Goal: Contribute content: Contribute content

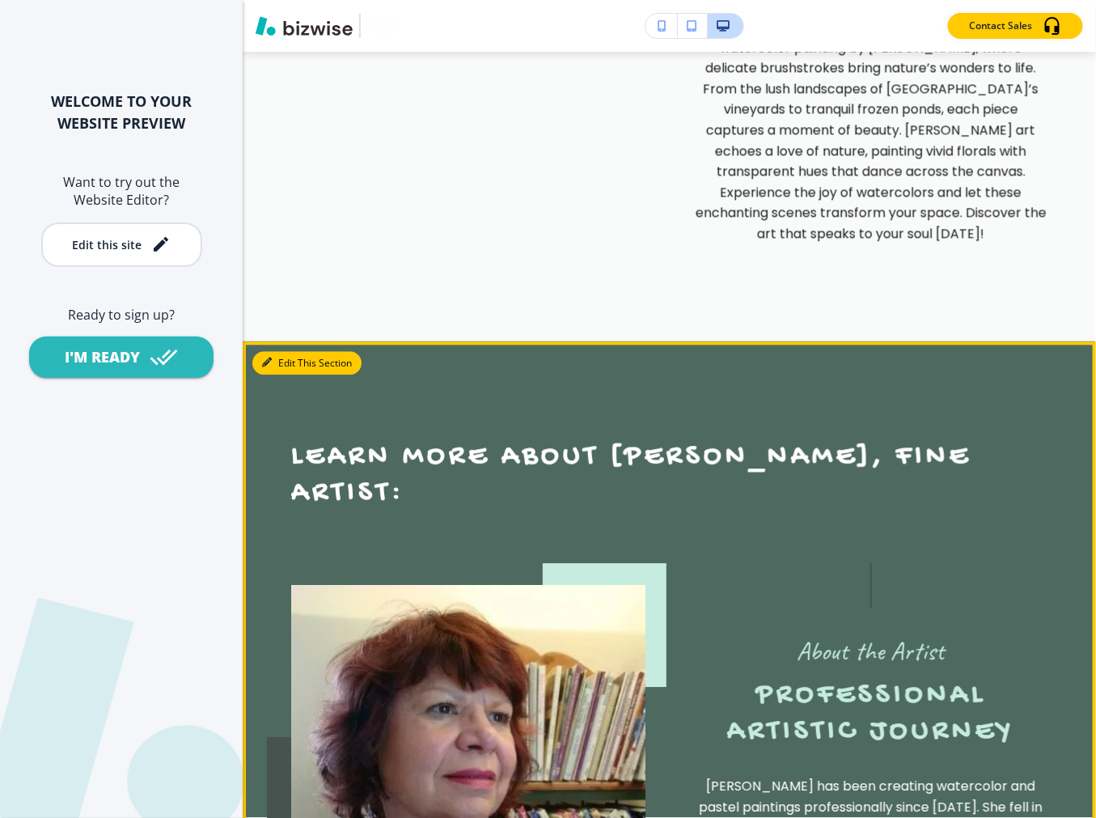
click at [269, 357] on icon "button" at bounding box center [267, 362] width 10 height 10
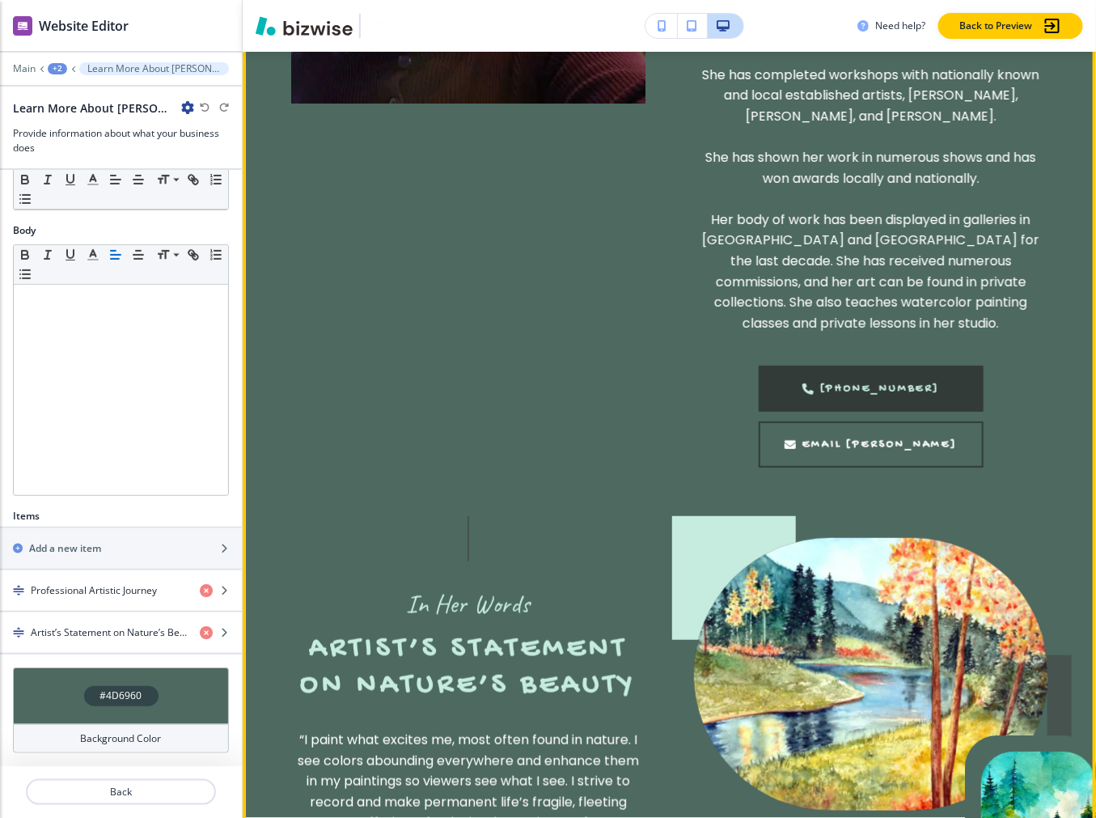
scroll to position [2004, 0]
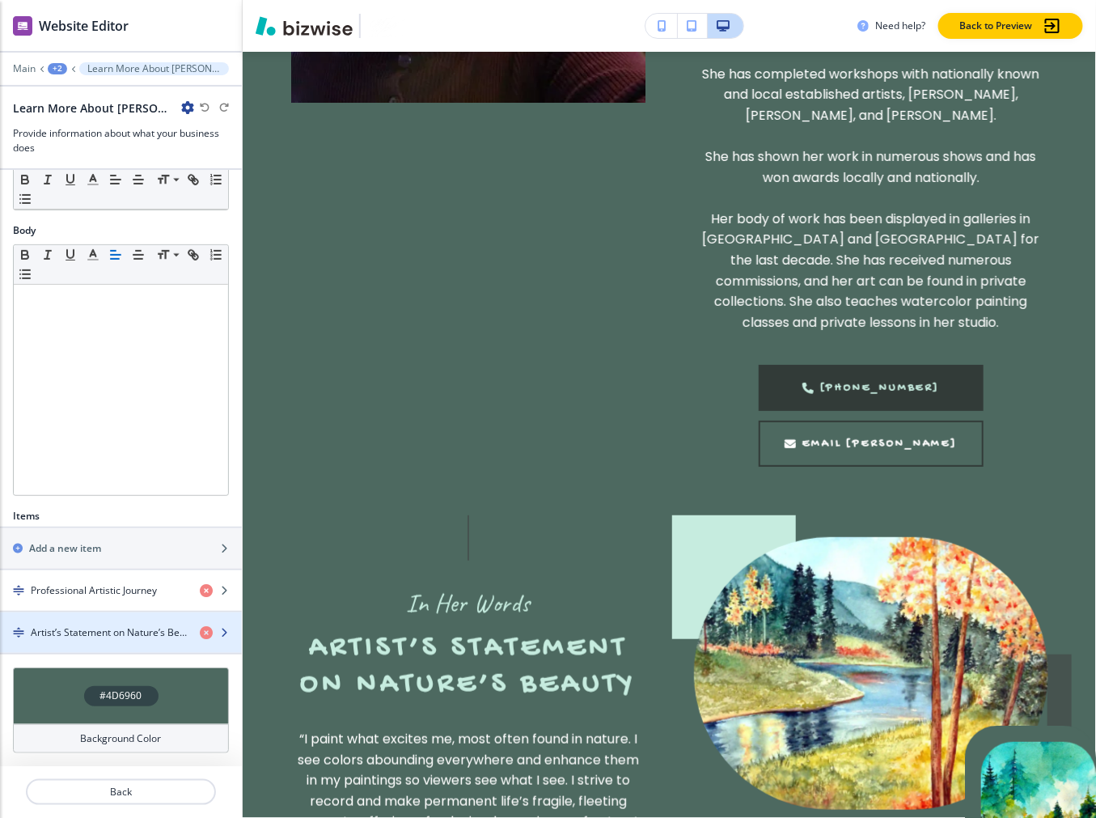
click at [58, 629] on h4 "Artist’s Statement on Nature’s Beauty" at bounding box center [109, 632] width 156 height 15
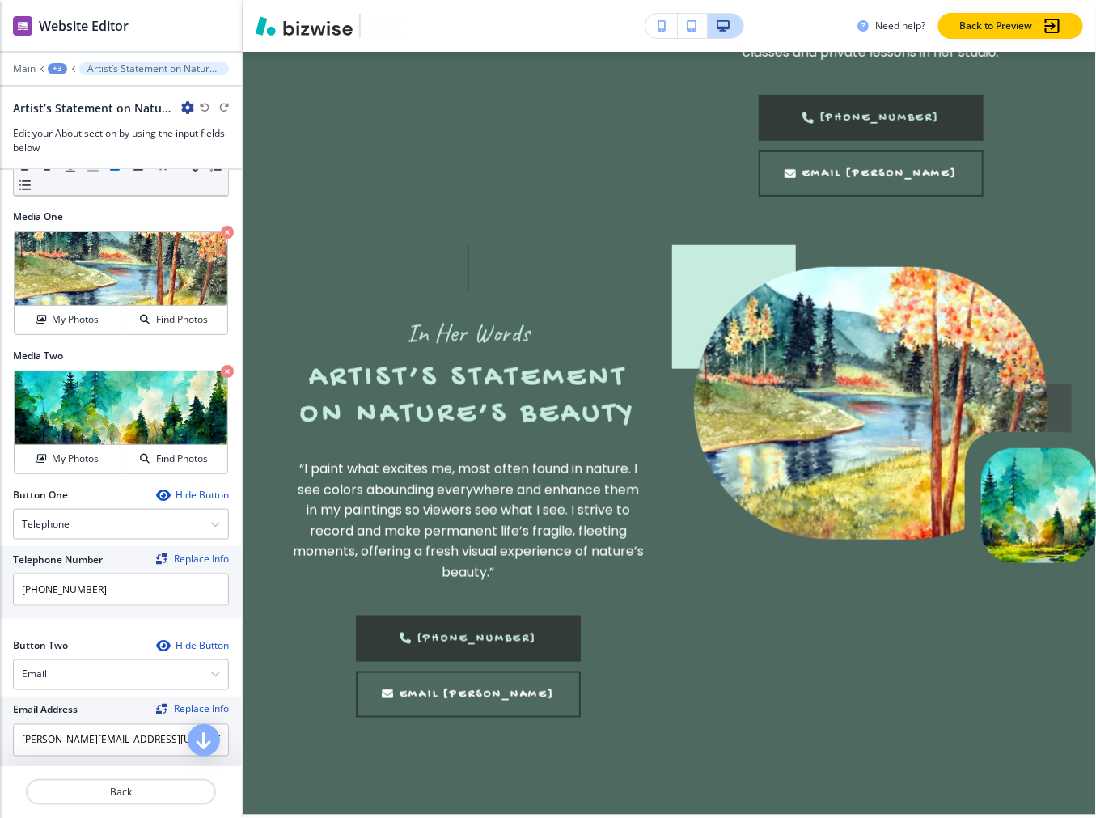
scroll to position [483, 0]
click at [77, 459] on h4 "My Photos" at bounding box center [75, 457] width 47 height 15
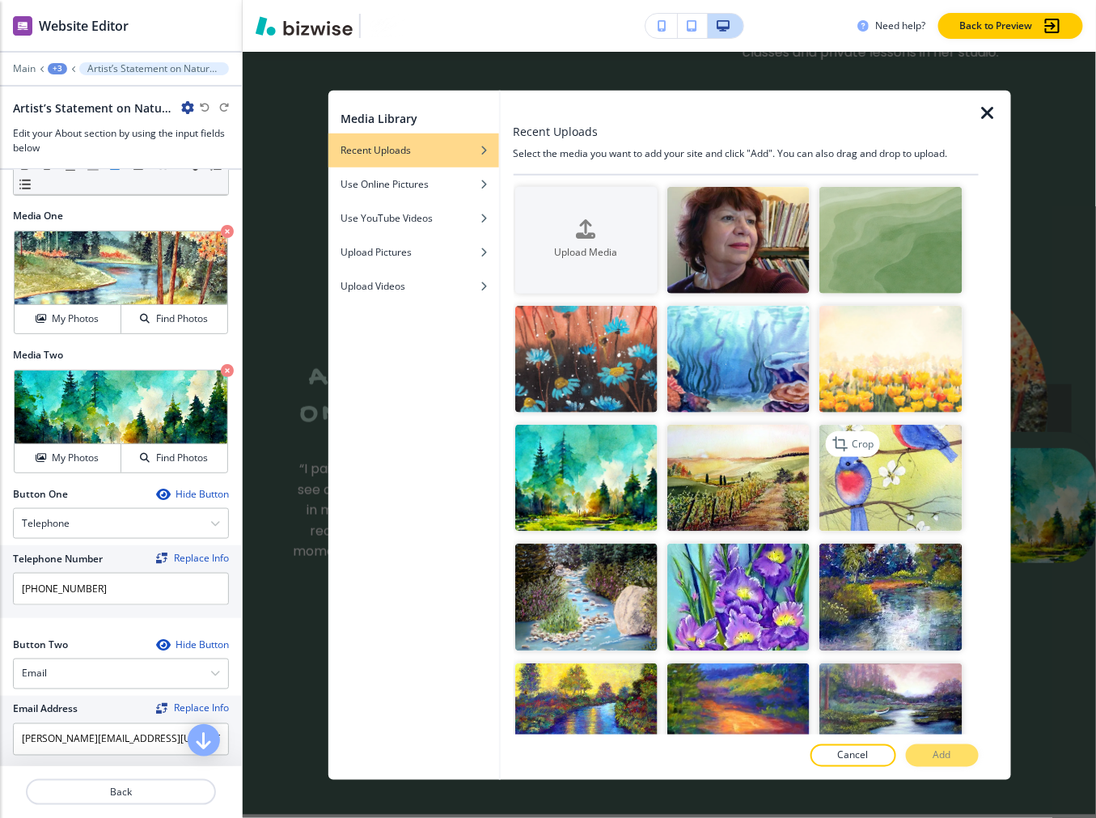
click at [871, 498] on img "button" at bounding box center [890, 478] width 142 height 107
click at [871, 754] on p "Add" at bounding box center [942, 755] width 18 height 15
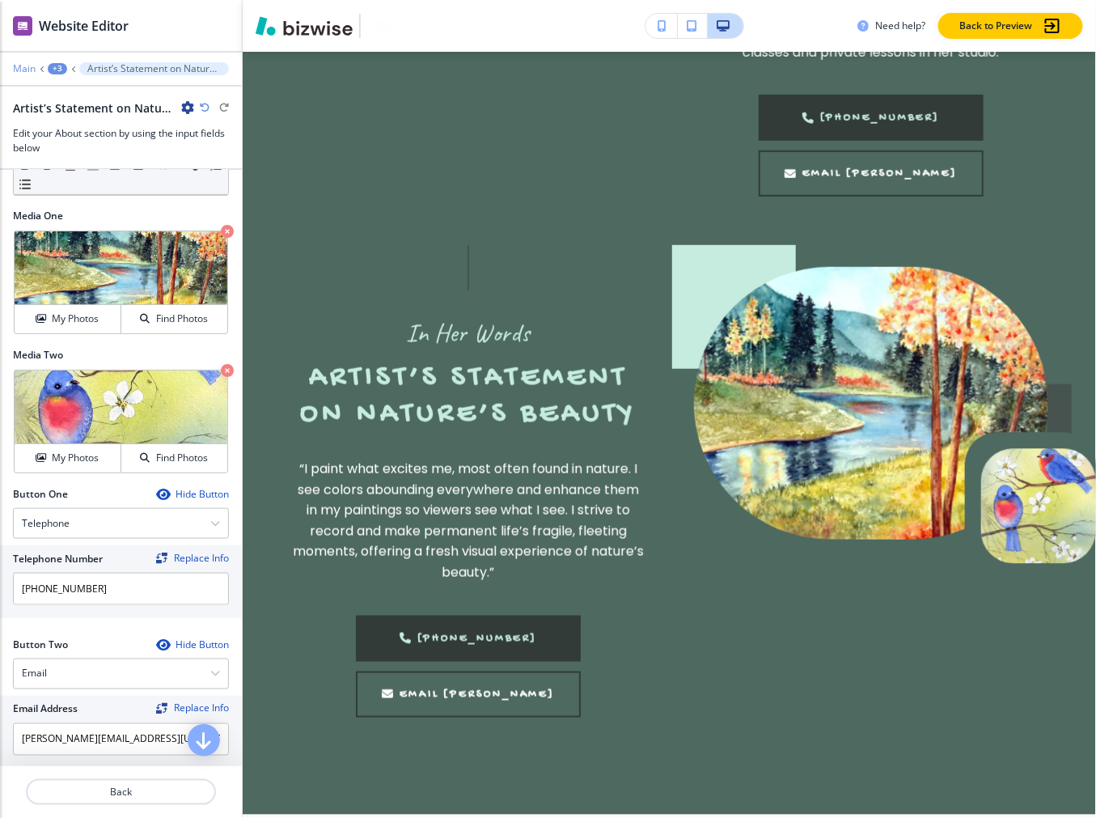
click at [20, 65] on p "Main" at bounding box center [24, 68] width 23 height 11
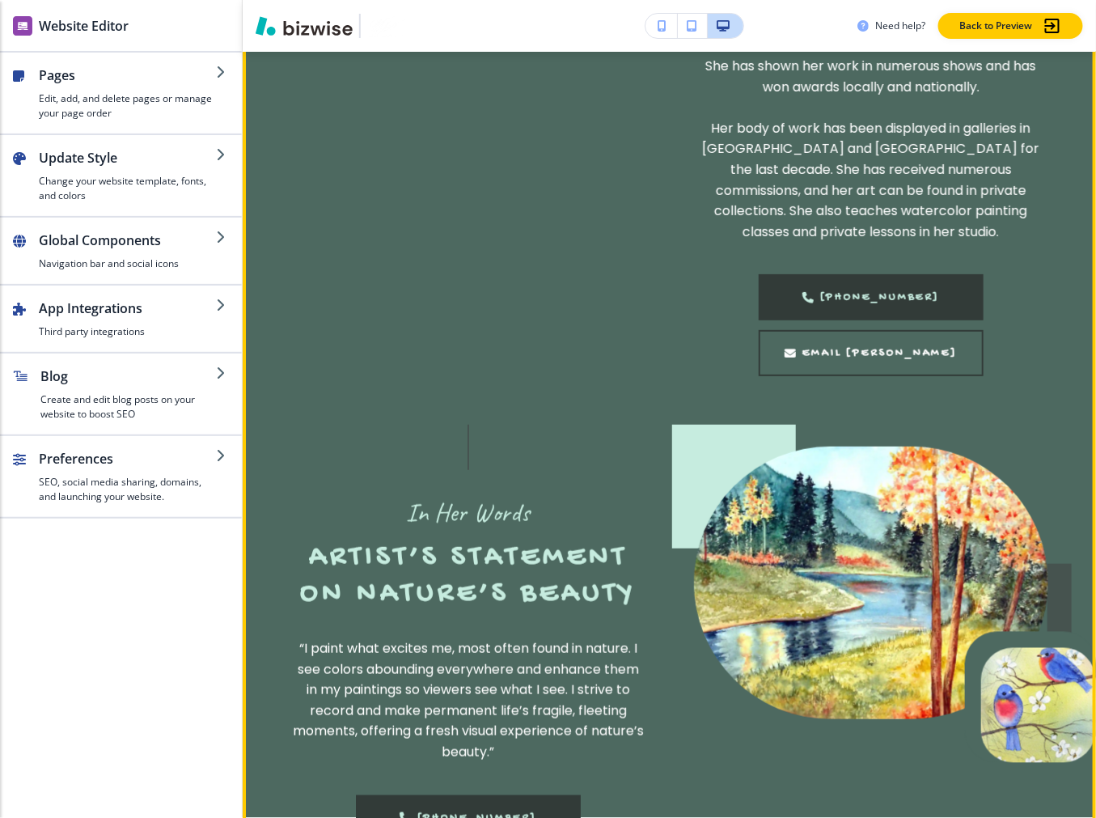
scroll to position [1735, 0]
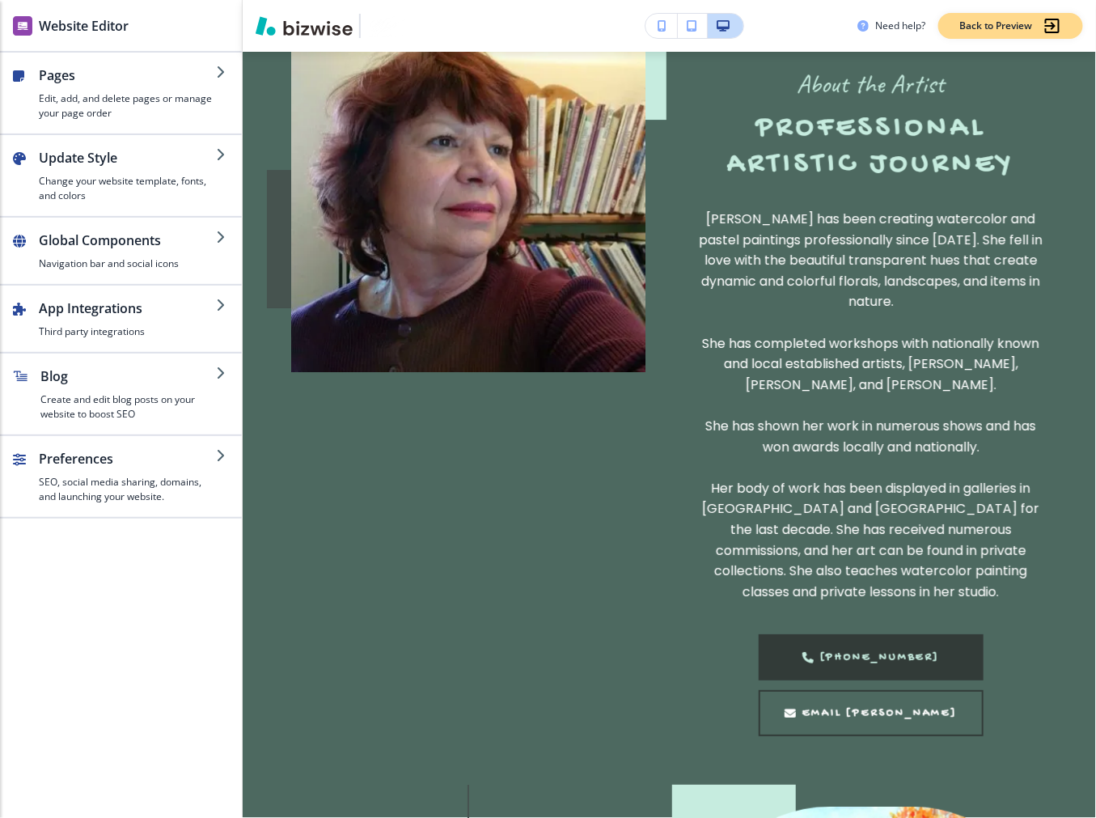
click at [871, 22] on p "Back to Preview" at bounding box center [996, 26] width 74 height 15
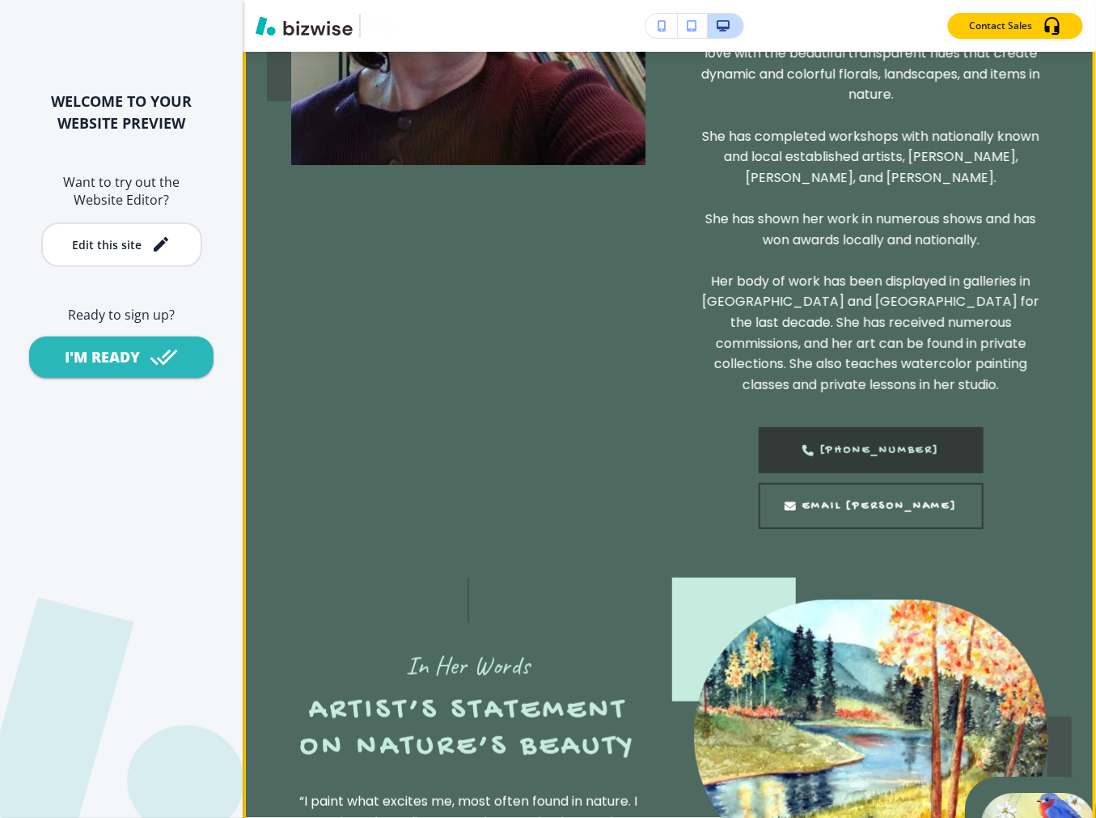
scroll to position [2274, 0]
